Goal: Information Seeking & Learning: Learn about a topic

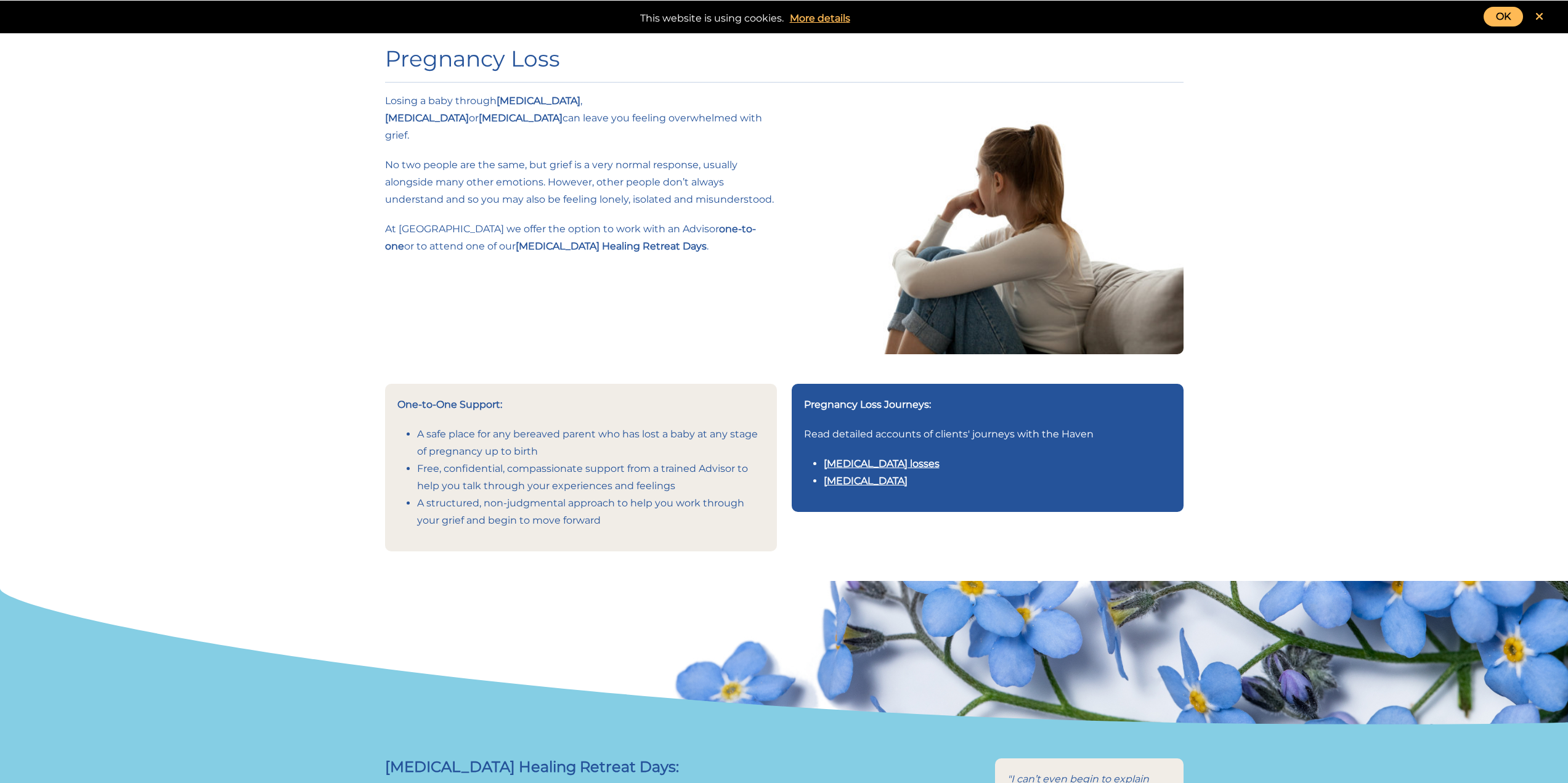
click at [929, 463] on link "[MEDICAL_DATA] losses" at bounding box center [881, 463] width 116 height 12
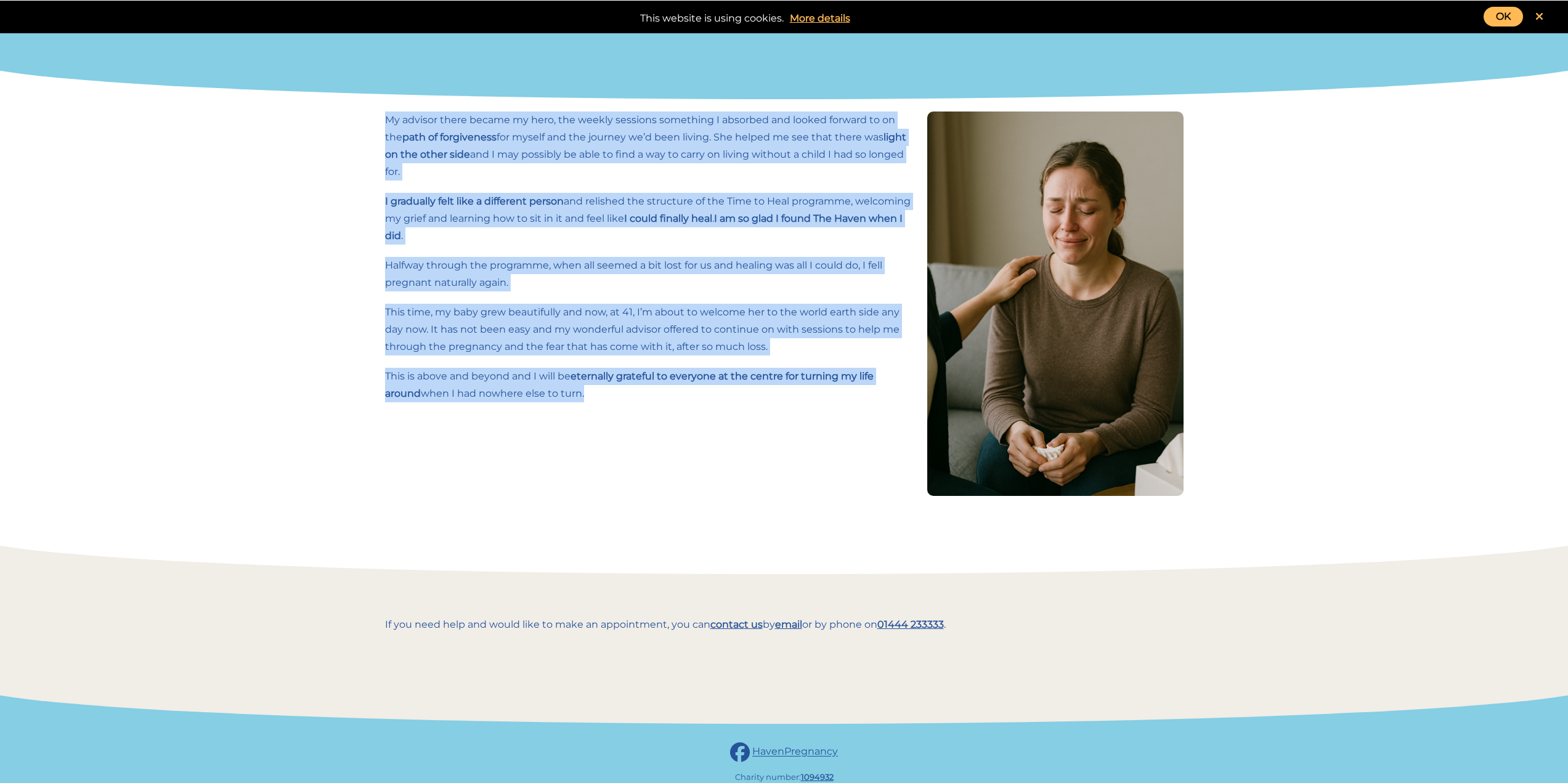
scroll to position [948, 0]
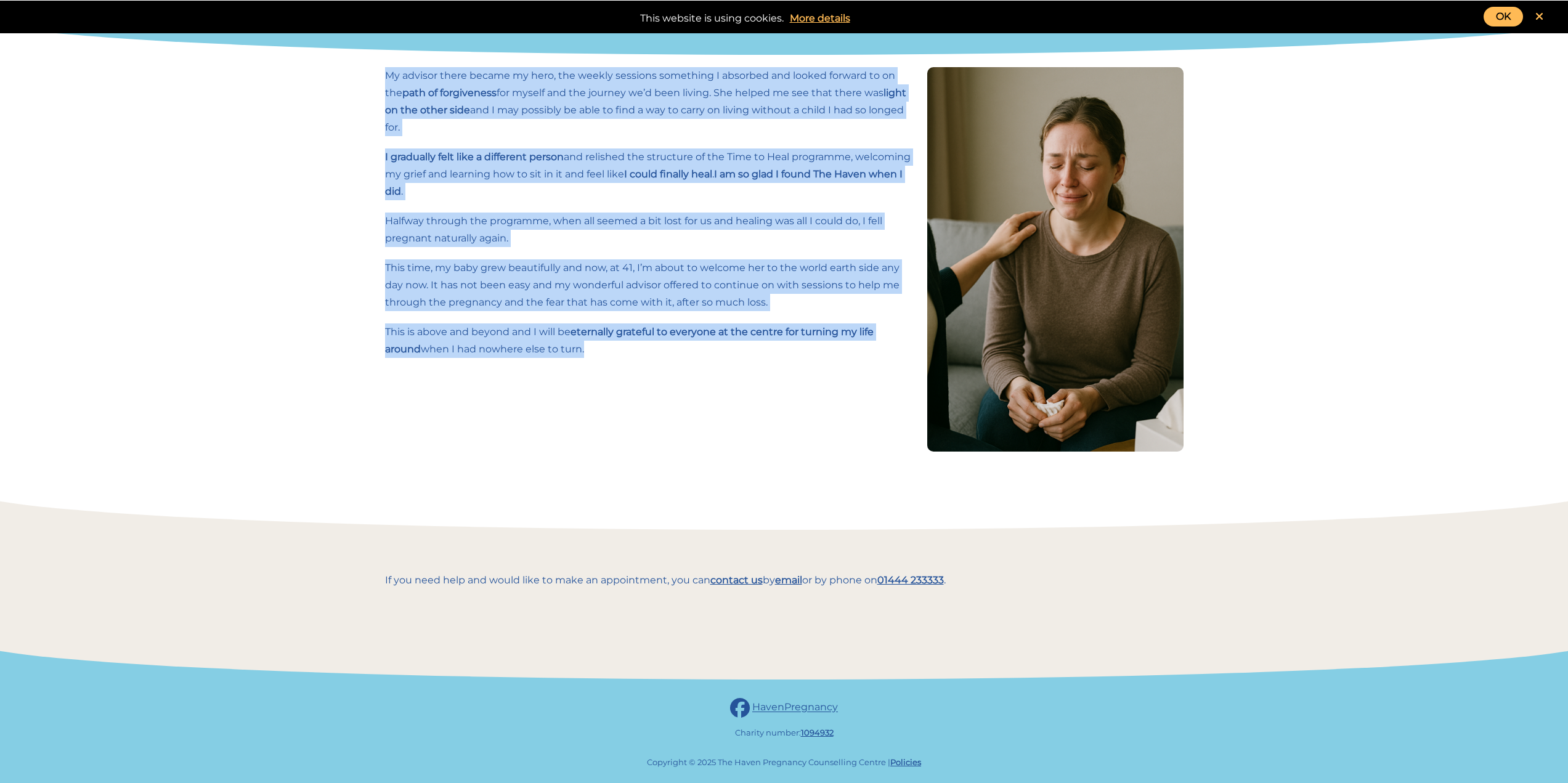
drag, startPoint x: 405, startPoint y: 117, endPoint x: 626, endPoint y: 324, distance: 302.8
copy div "I had been ready to have children since my twenties and becoming a mother was s…"
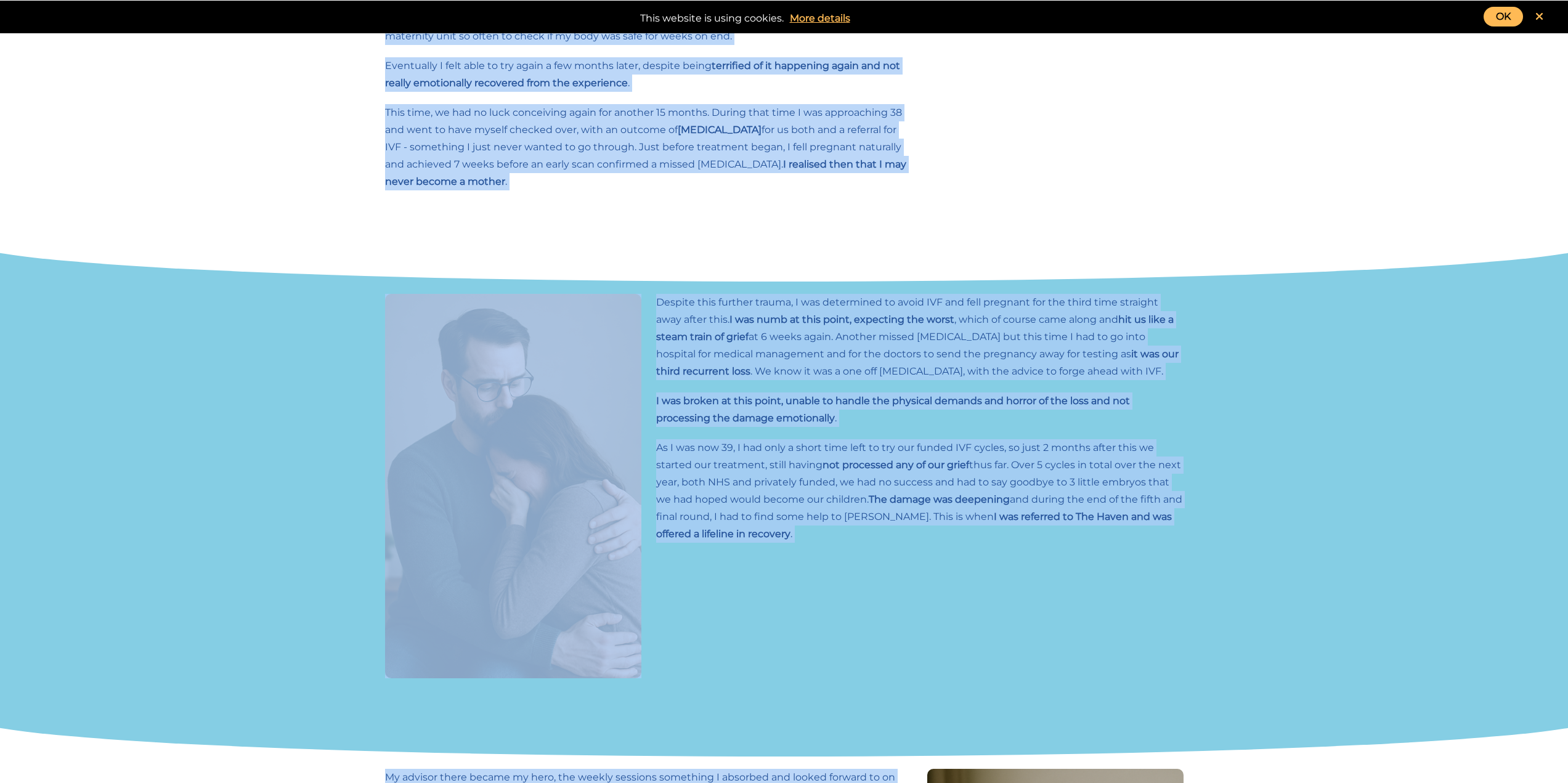
scroll to position [245, 0]
click at [1010, 383] on div "Despite this further trauma, I was determined to avoid IVF and fell pregnant fo…" at bounding box center [920, 485] width 542 height 385
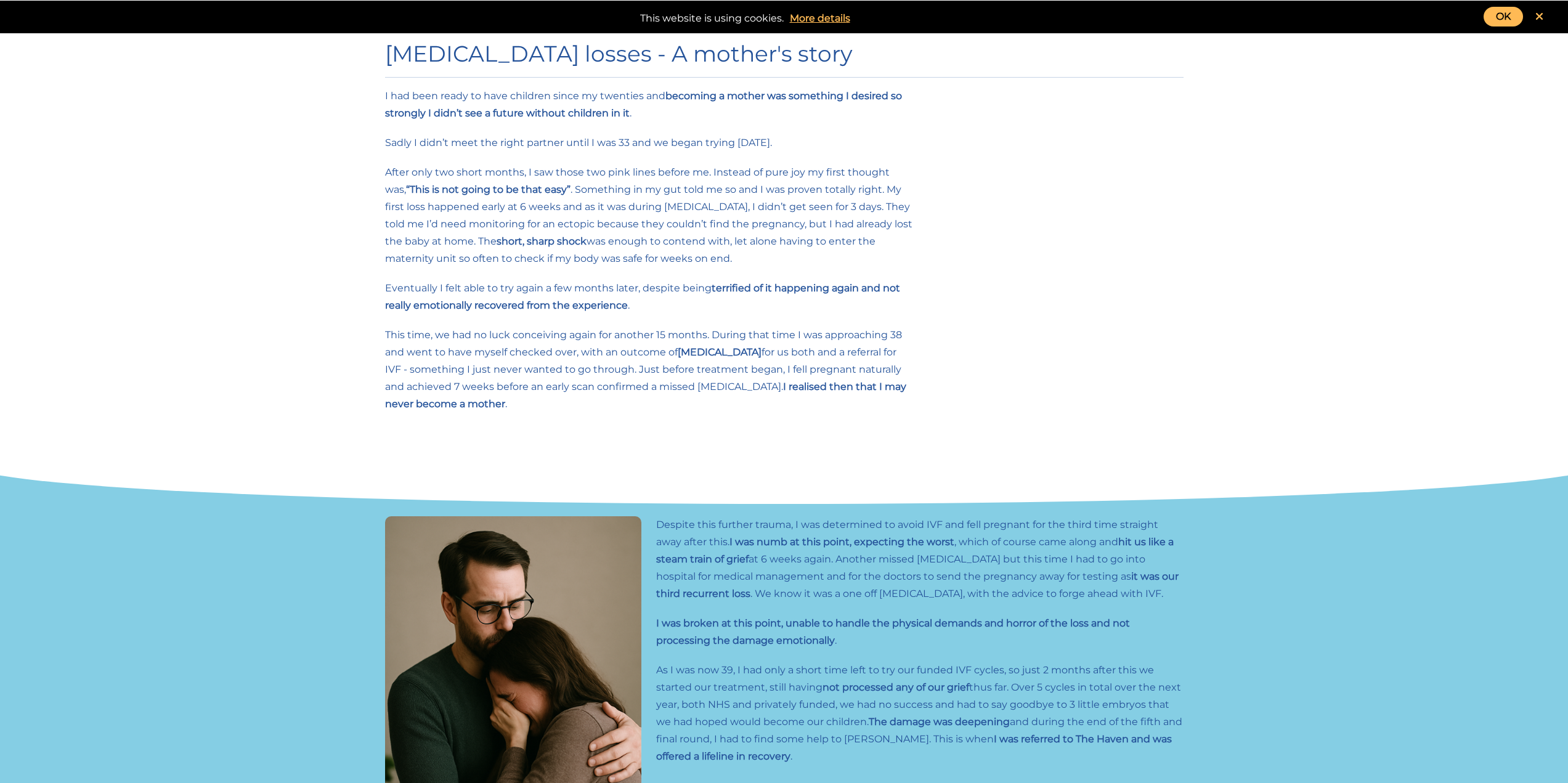
scroll to position [0, 0]
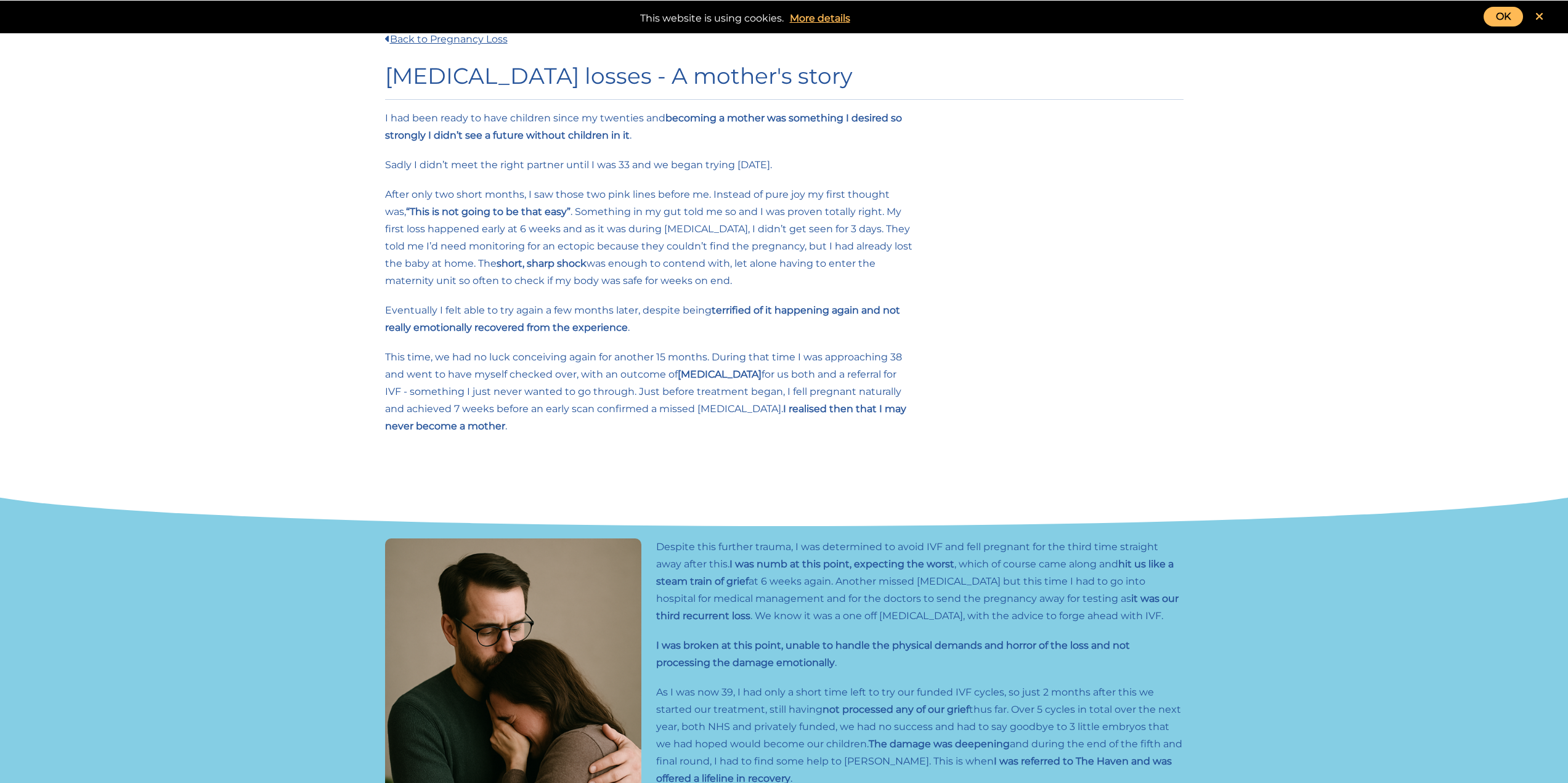
click at [1509, 16] on link "OK" at bounding box center [1503, 16] width 40 height 20
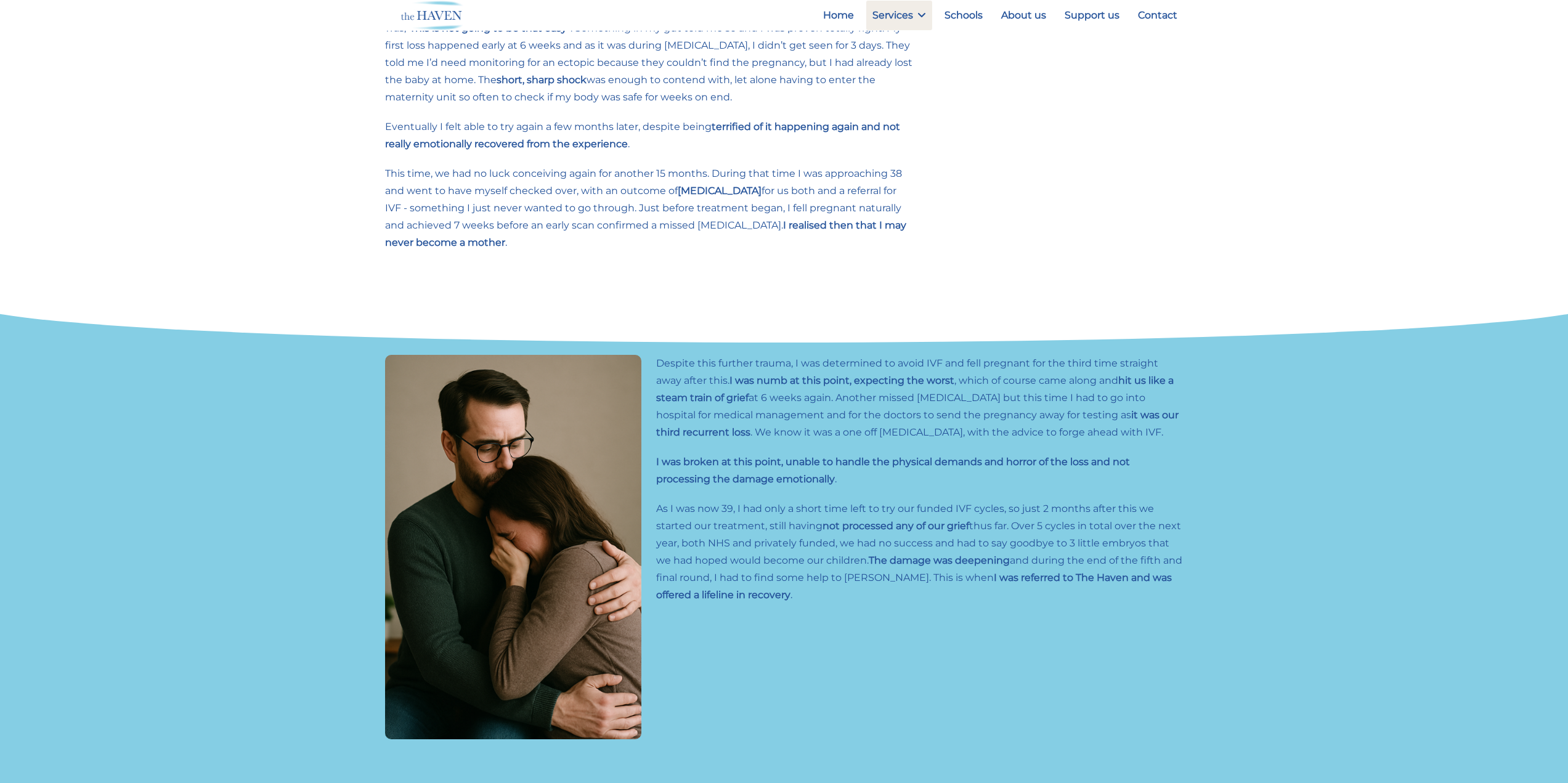
scroll to position [184, 0]
